Goal: Task Accomplishment & Management: Complete application form

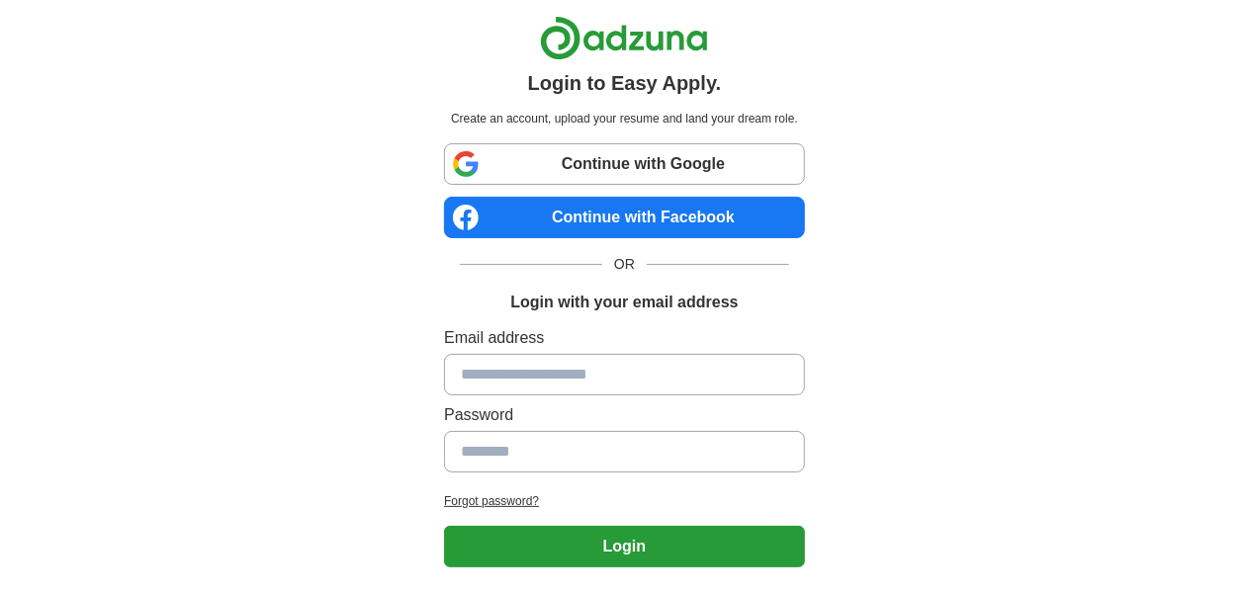
click at [687, 169] on link "Continue with Google" at bounding box center [624, 164] width 361 height 42
click at [702, 164] on link "Continue with Google" at bounding box center [624, 164] width 361 height 42
click at [684, 171] on link "Continue with Google" at bounding box center [624, 164] width 361 height 42
click at [668, 153] on link "Continue with Google" at bounding box center [624, 164] width 361 height 42
